Goal: Navigation & Orientation: Understand site structure

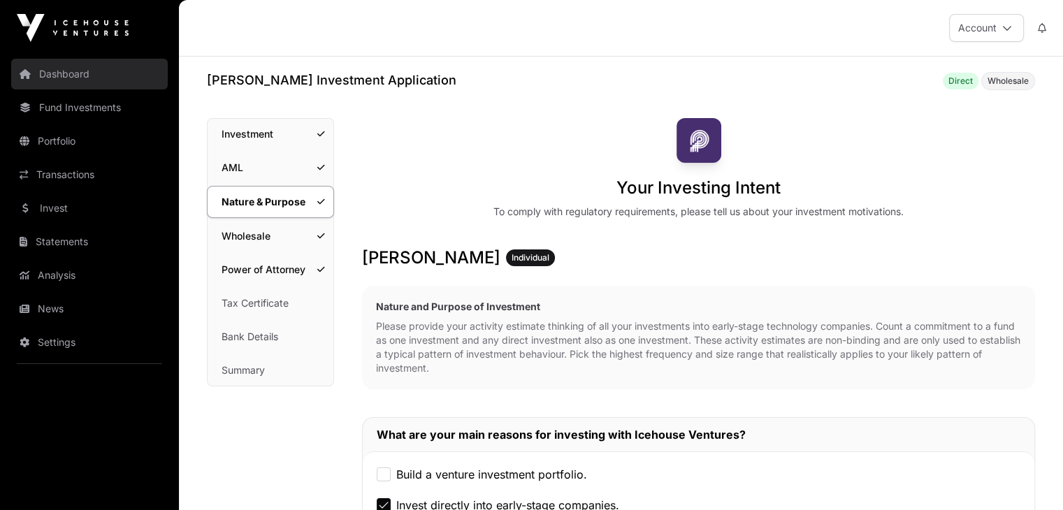
click at [85, 76] on link "Dashboard" at bounding box center [89, 74] width 157 height 31
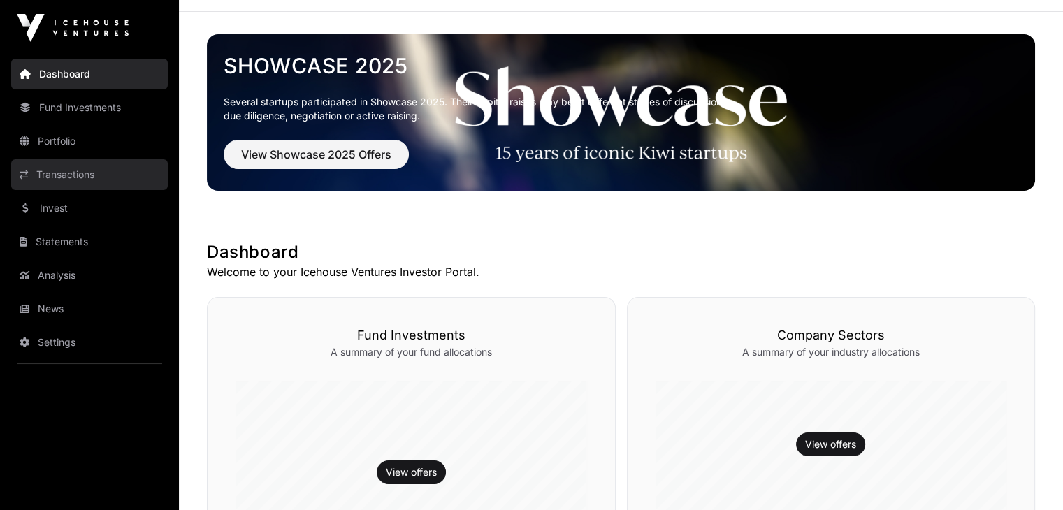
scroll to position [44, 0]
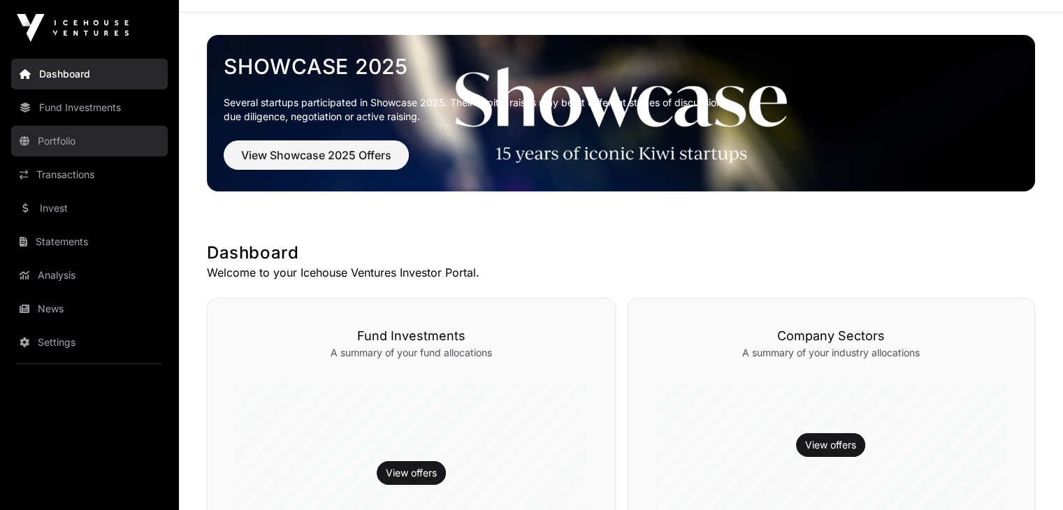
click at [76, 140] on link "Portfolio" at bounding box center [89, 141] width 157 height 31
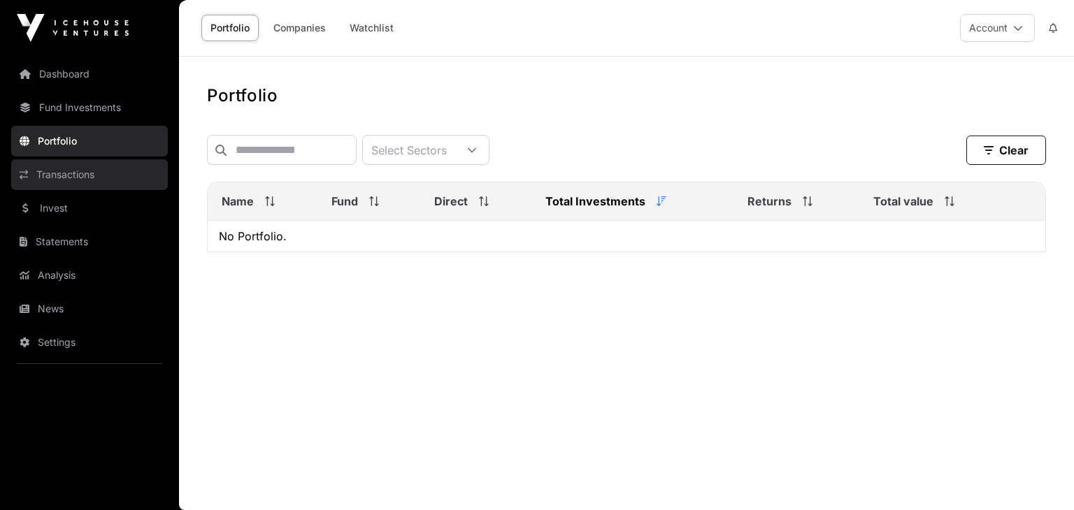
click at [78, 174] on link "Transactions" at bounding box center [89, 174] width 157 height 31
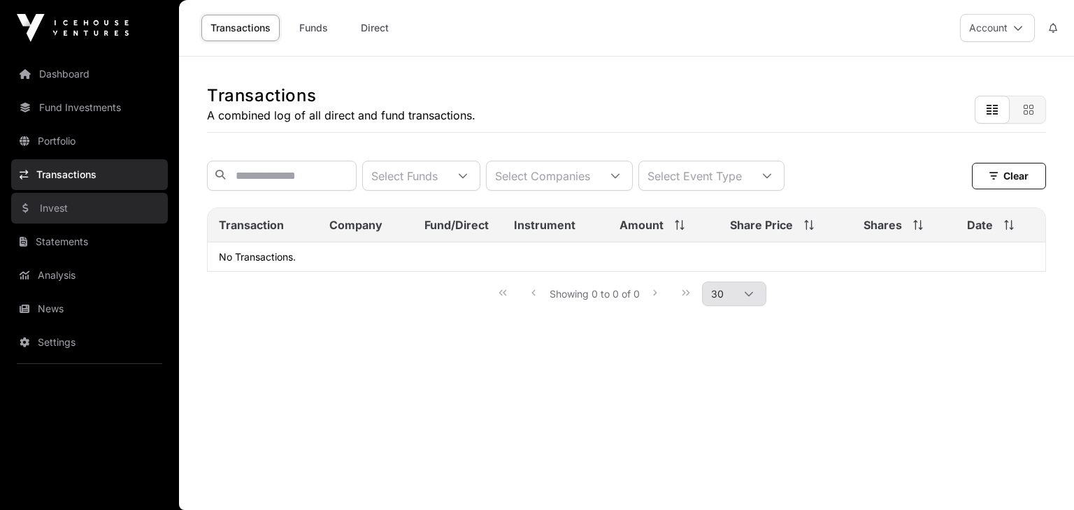
click at [74, 203] on link "Invest" at bounding box center [89, 208] width 157 height 31
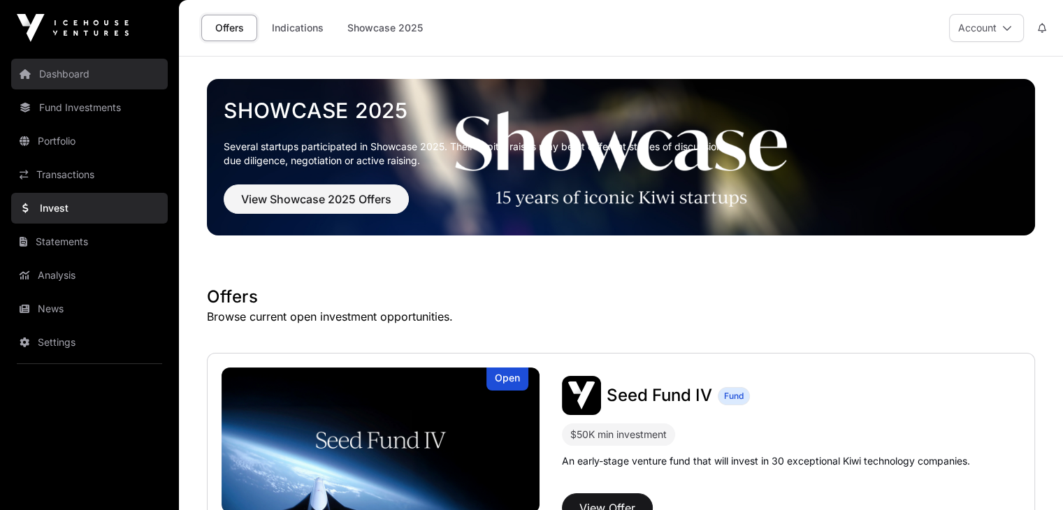
click at [52, 79] on link "Dashboard" at bounding box center [89, 74] width 157 height 31
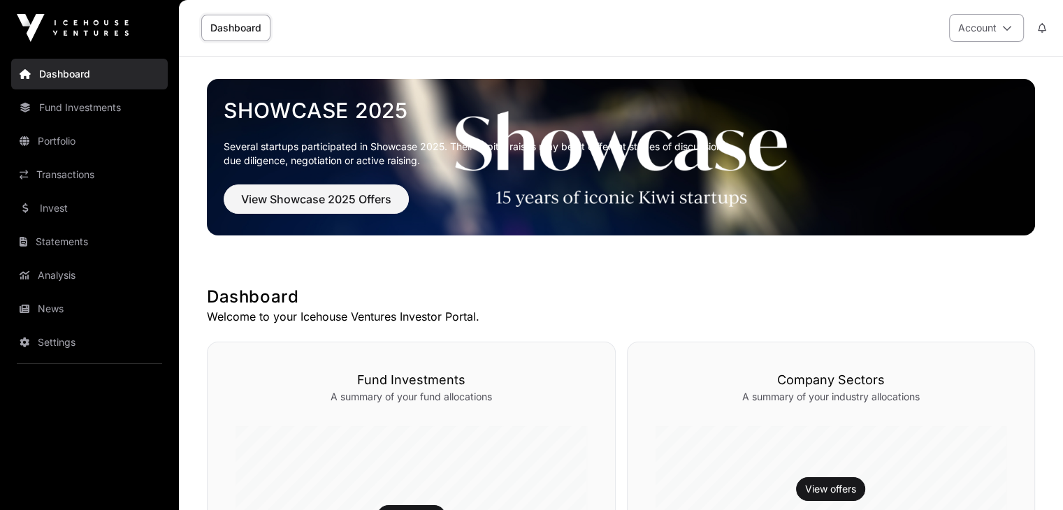
click at [976, 26] on button "Account" at bounding box center [986, 28] width 75 height 28
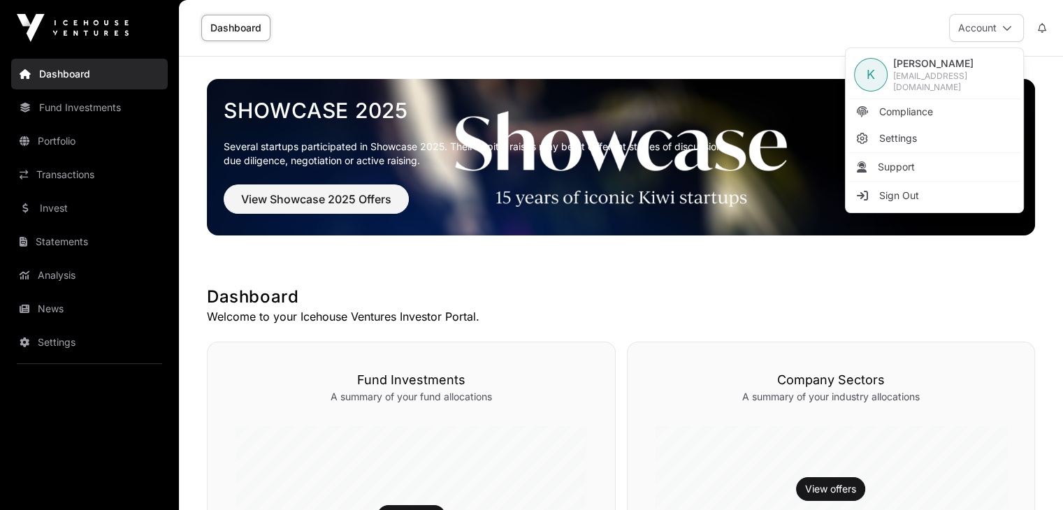
click at [876, 69] on div "K" at bounding box center [871, 75] width 34 height 34
click at [111, 115] on link "Fund Investments" at bounding box center [89, 107] width 157 height 31
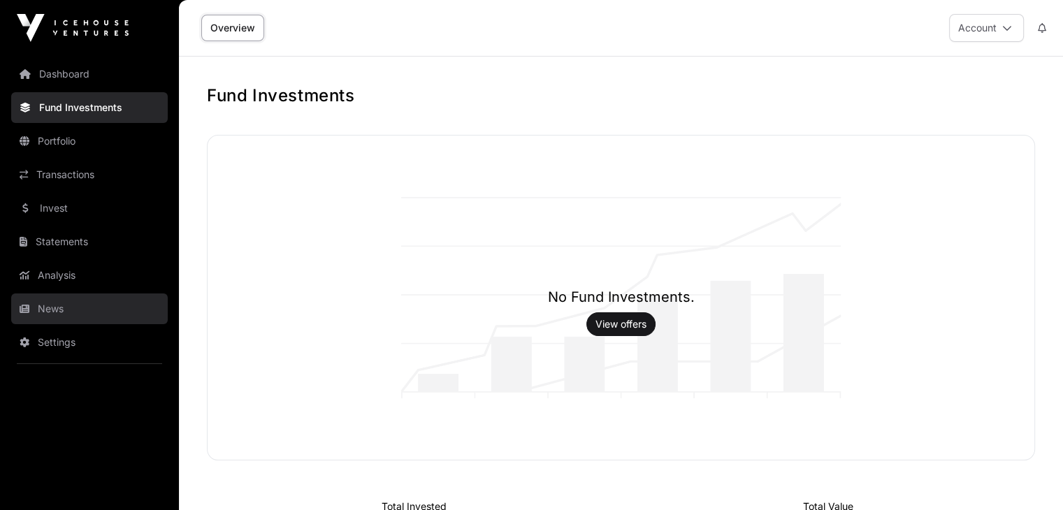
click at [67, 309] on link "News" at bounding box center [89, 309] width 157 height 31
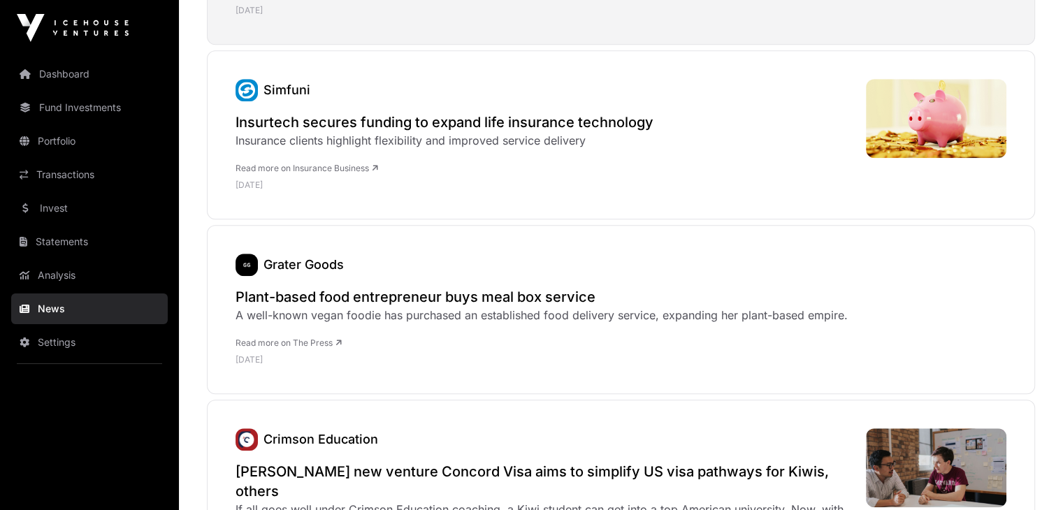
scroll to position [1112, 0]
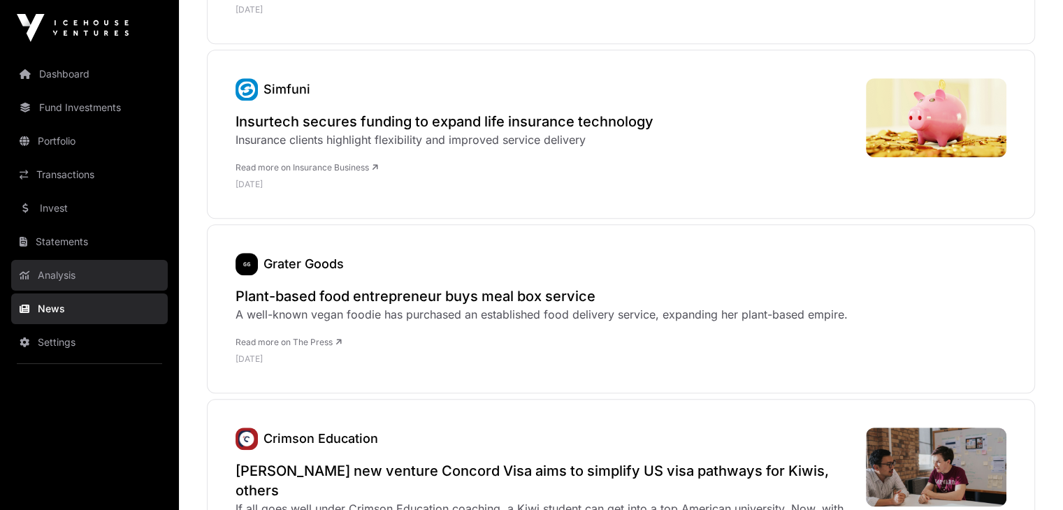
click at [65, 276] on link "Analysis" at bounding box center [89, 275] width 157 height 31
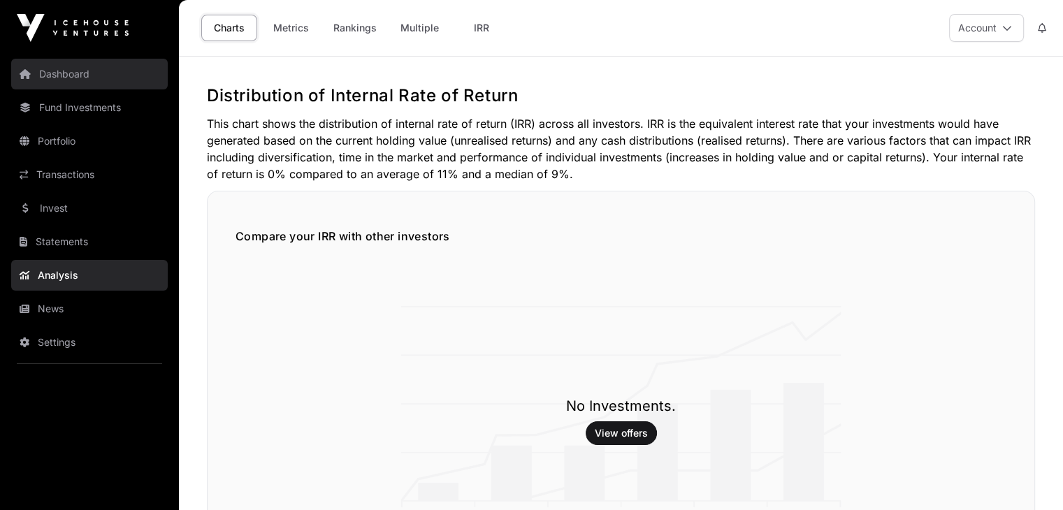
click at [85, 71] on link "Dashboard" at bounding box center [89, 74] width 157 height 31
